Goal: Transaction & Acquisition: Purchase product/service

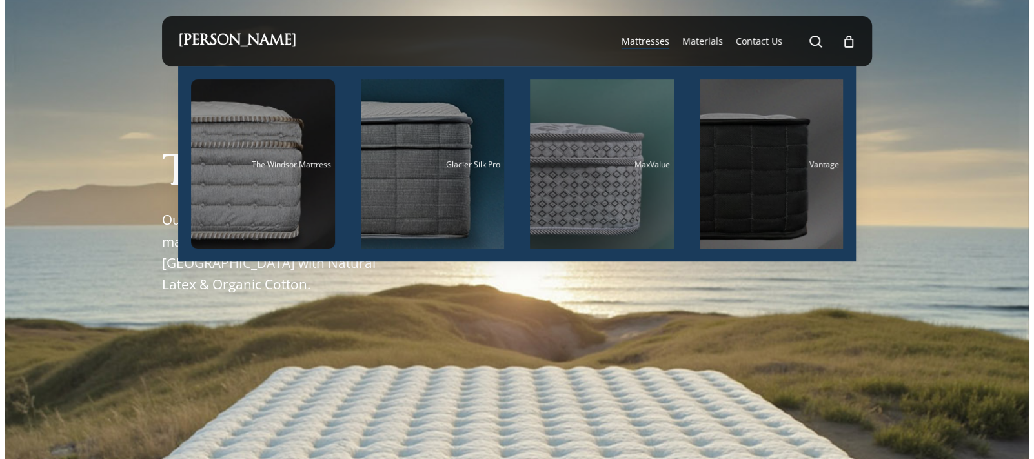
click at [655, 45] on span "Mattresses" at bounding box center [646, 41] width 48 height 12
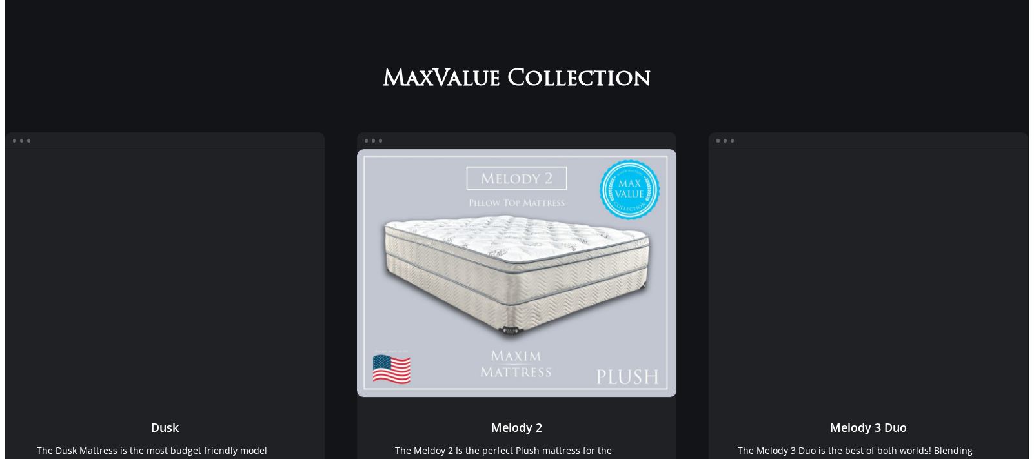
scroll to position [172, 0]
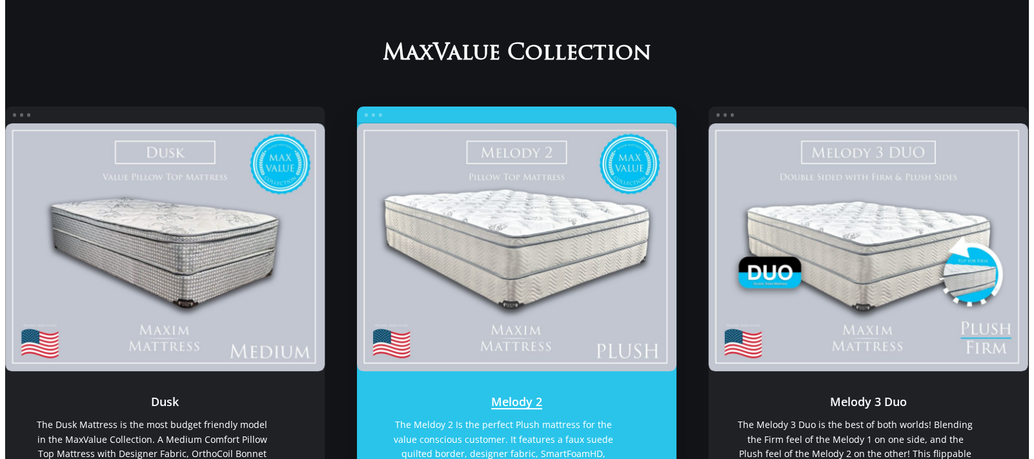
click at [552, 260] on link "Melody 2" at bounding box center [517, 247] width 320 height 248
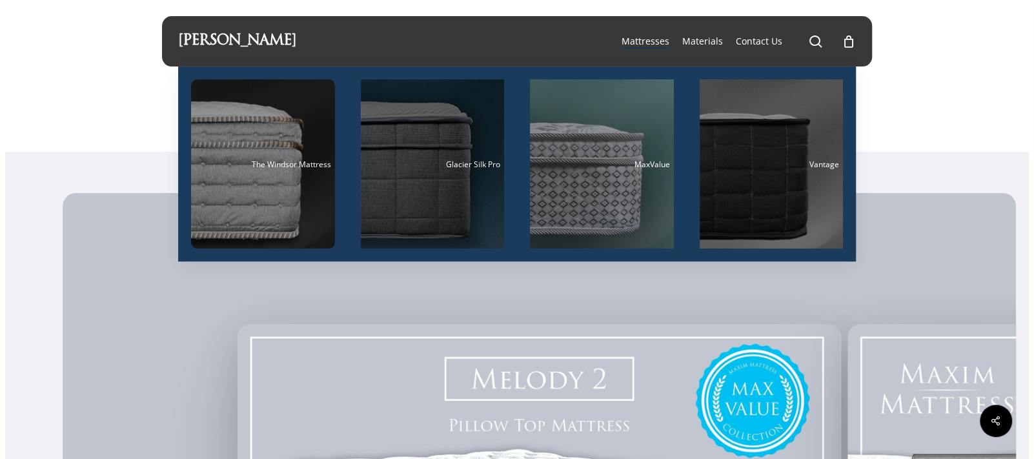
click at [415, 158] on div "Main Menu" at bounding box center [433, 163] width 144 height 169
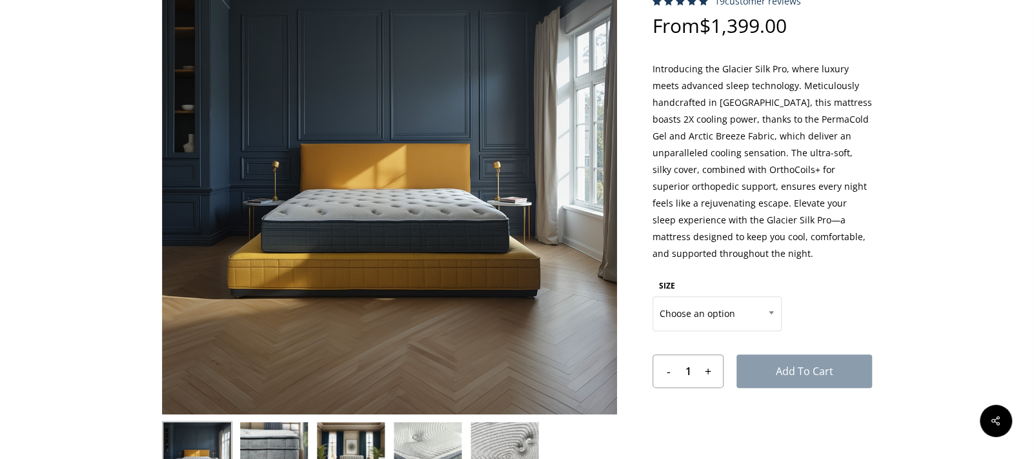
scroll to position [172, 0]
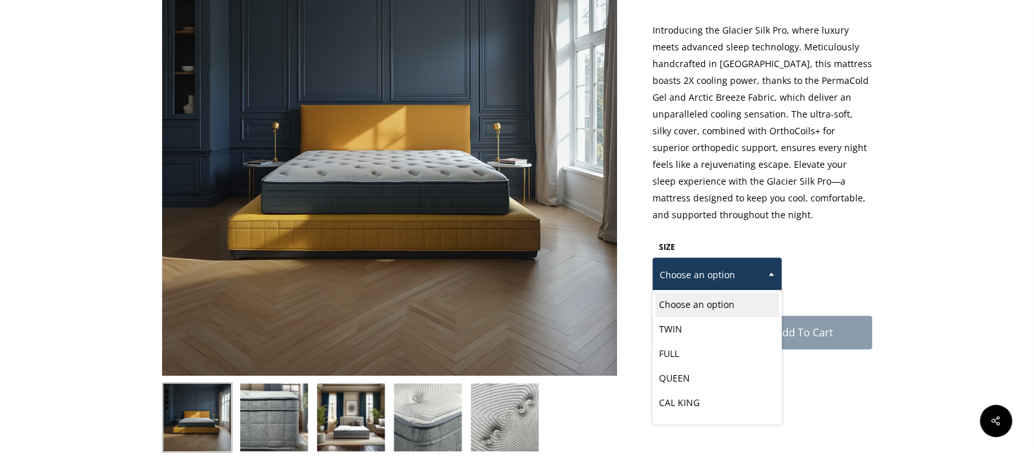
click at [772, 274] on b at bounding box center [771, 273] width 5 height 3
select select "CAL KING"
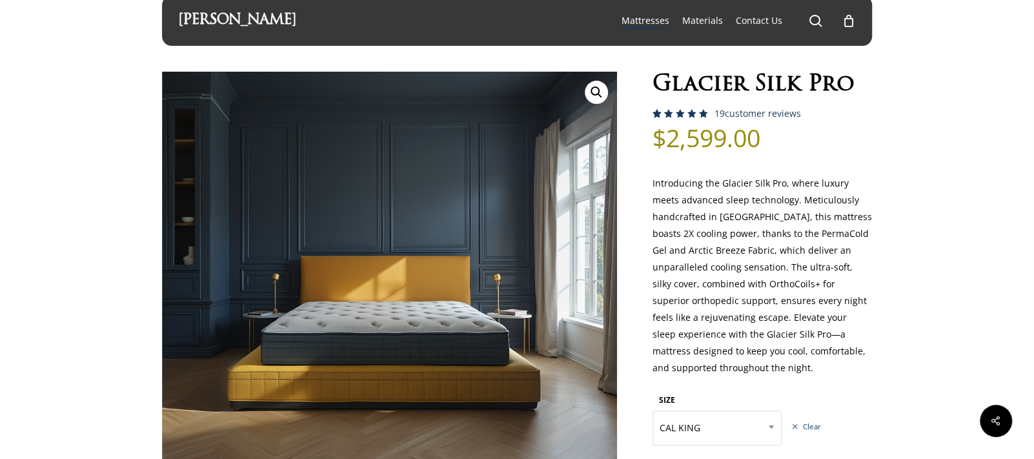
scroll to position [0, 0]
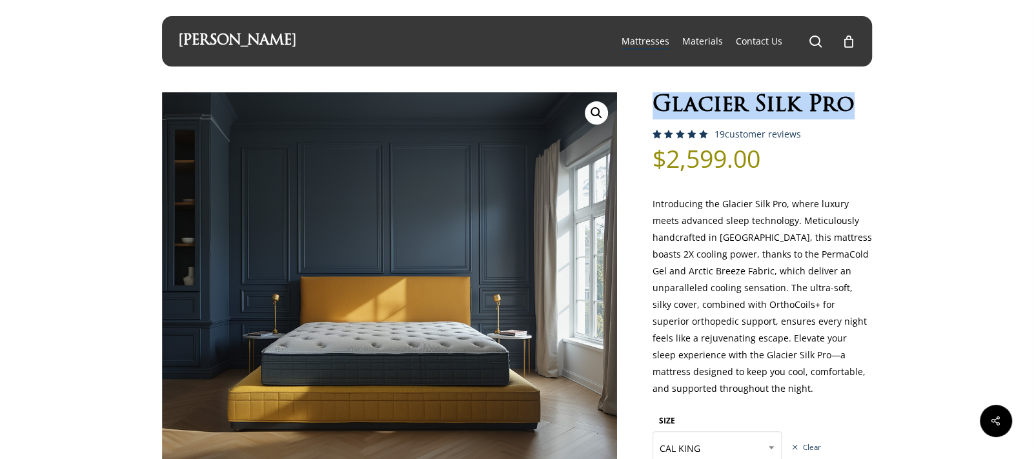
drag, startPoint x: 886, startPoint y: 96, endPoint x: 690, endPoint y: 92, distance: 196.3
copy h1 "Glacier Silk Pro"
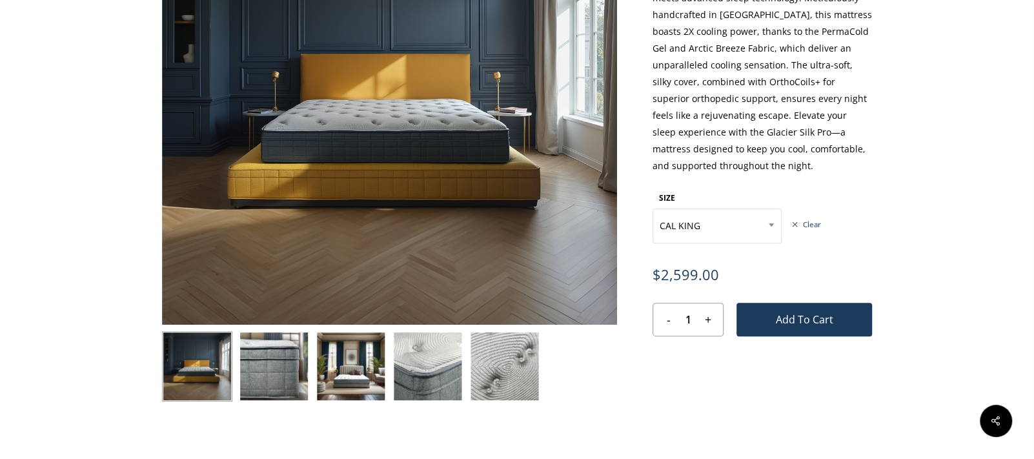
scroll to position [258, 0]
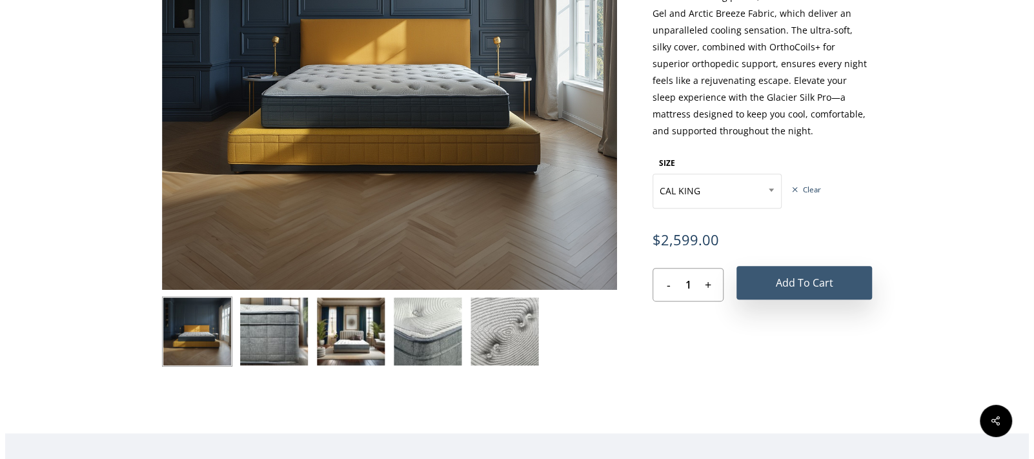
click at [846, 283] on button "Add to cart" at bounding box center [805, 283] width 136 height 34
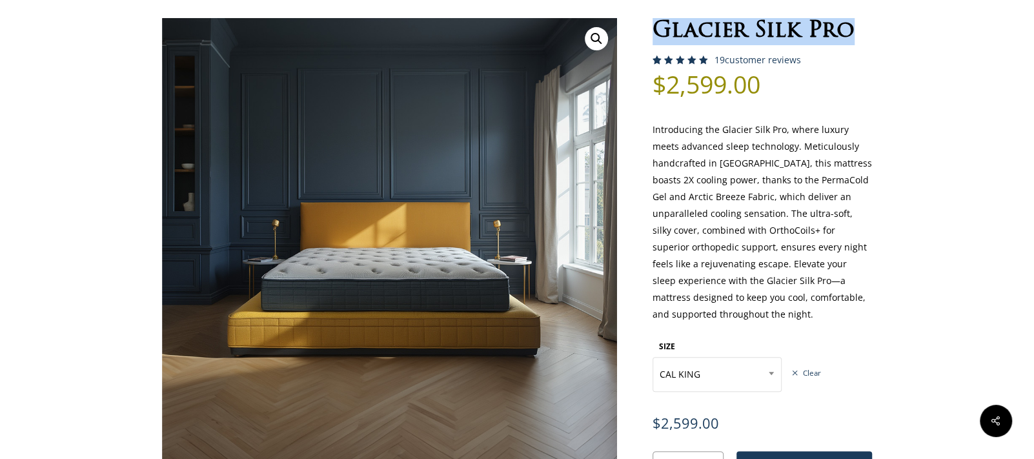
scroll to position [0, 0]
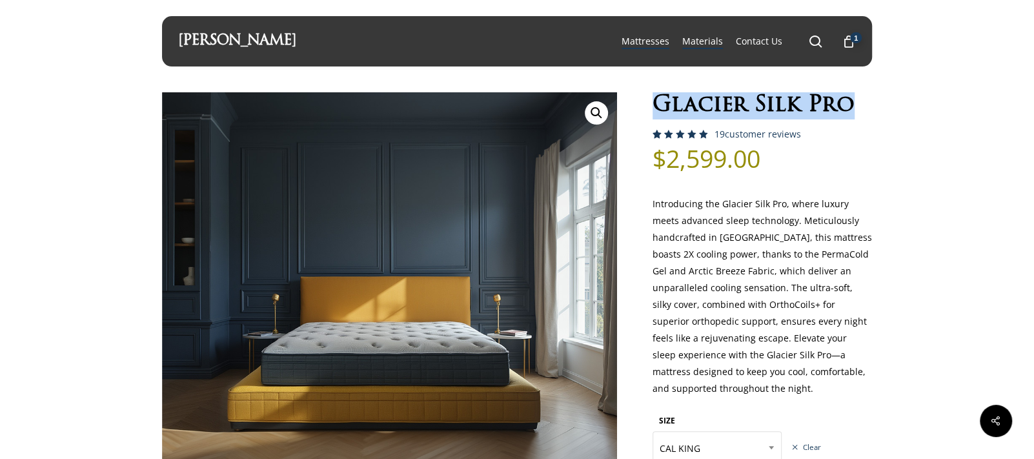
click at [704, 41] on span "Materials" at bounding box center [702, 41] width 41 height 12
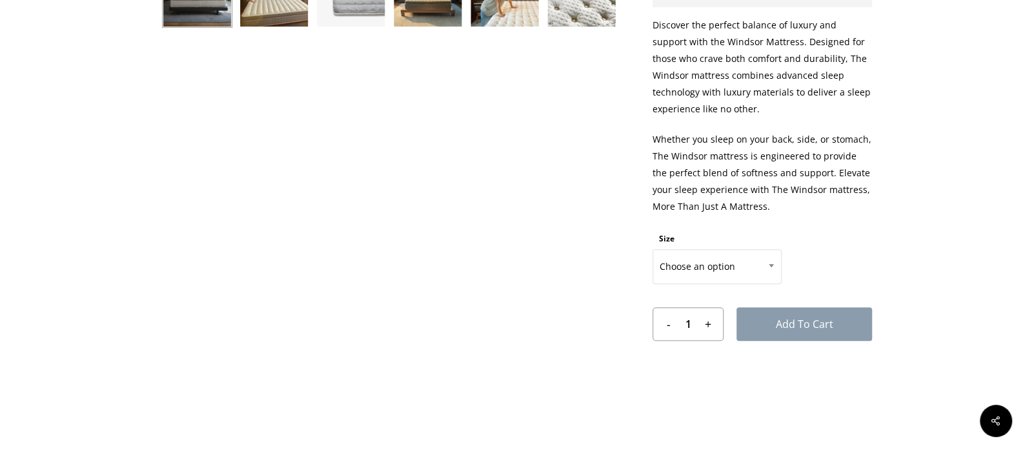
scroll to position [602, 0]
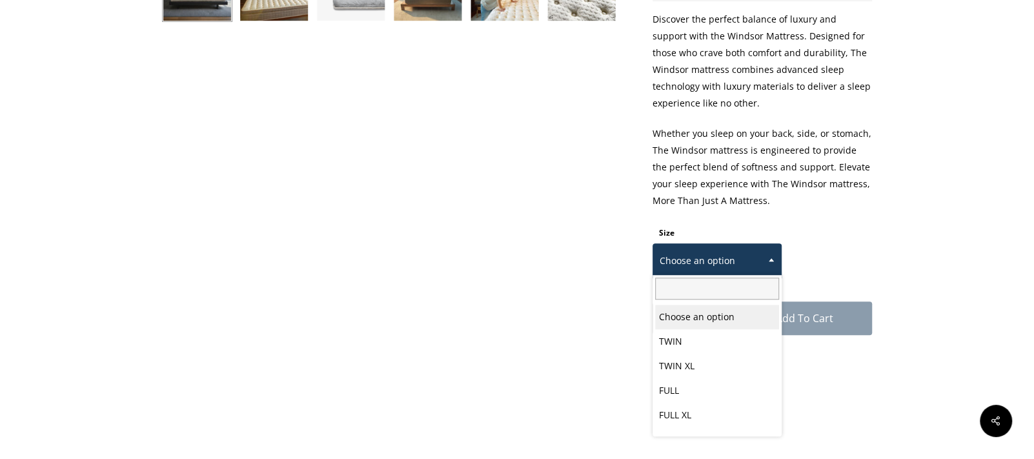
click at [770, 258] on b at bounding box center [771, 259] width 5 height 3
select select "CALIFORNIA KING"
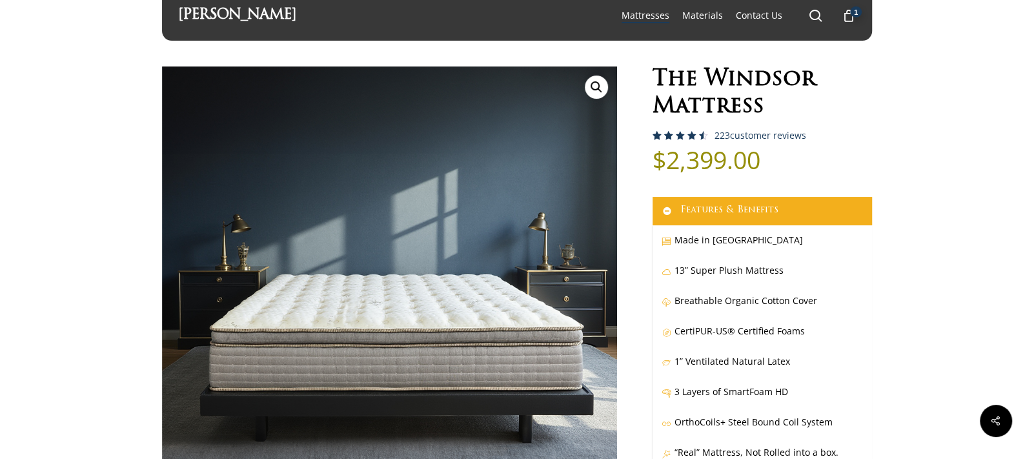
scroll to position [0, 0]
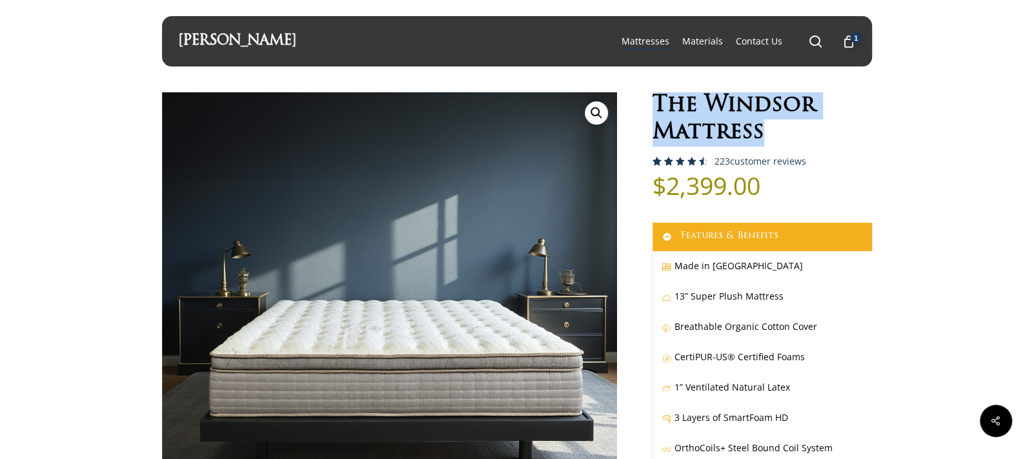
drag, startPoint x: 770, startPoint y: 129, endPoint x: 642, endPoint y: 107, distance: 130.5
copy h1 "The Windsor Mattress"
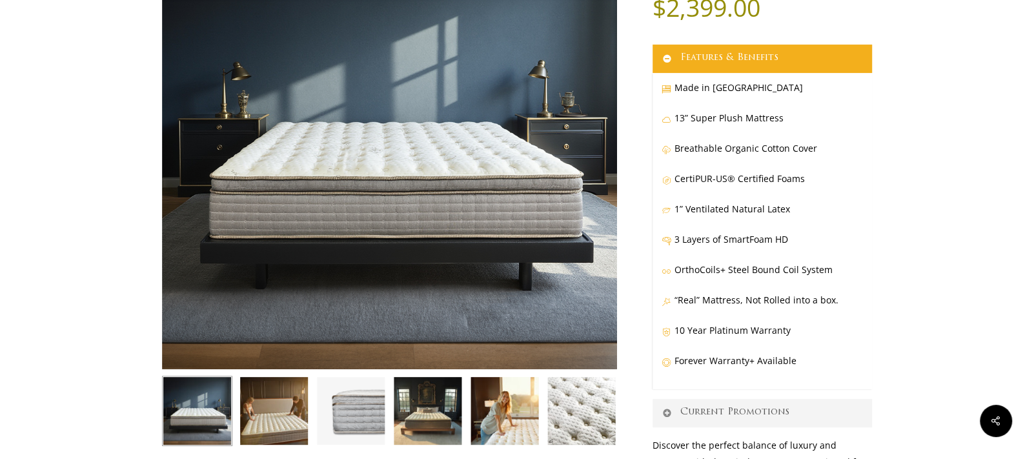
scroll to position [86, 0]
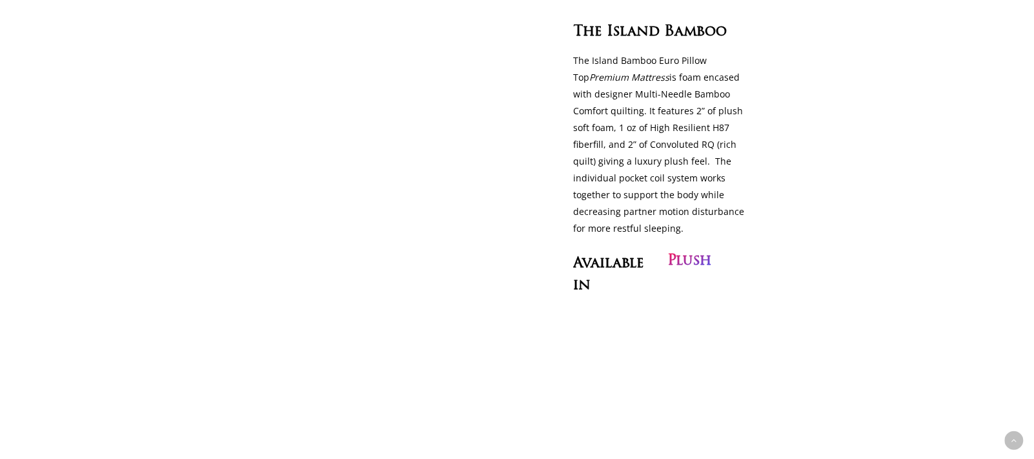
scroll to position [1291, 0]
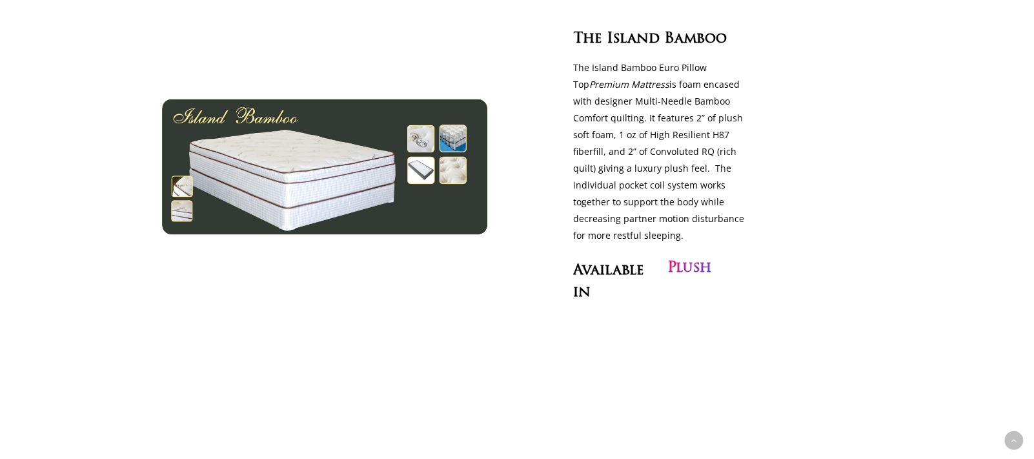
click at [652, 48] on span "Island" at bounding box center [633, 39] width 53 height 17
click at [702, 260] on h3 "Plush" at bounding box center [690, 269] width 44 height 22
